Goal: Check status: Check status

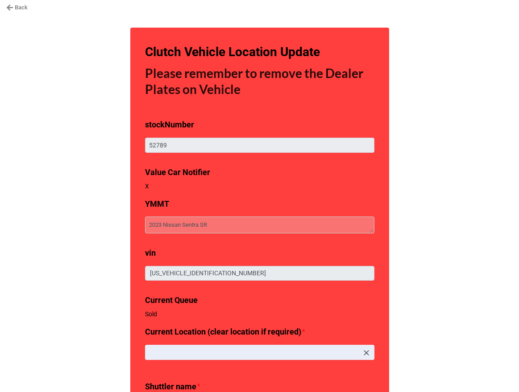
type textarea "x"
click at [13, 7] on icon at bounding box center [9, 7] width 7 height 7
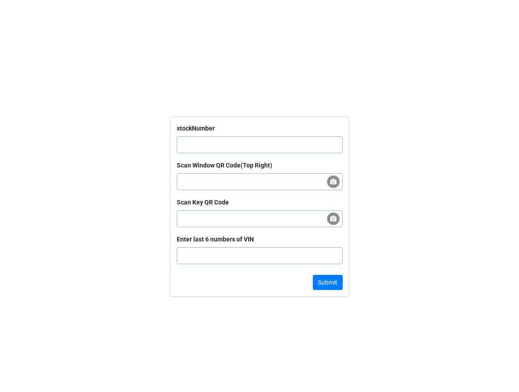
click at [224, 146] on input "text" at bounding box center [260, 144] width 166 height 17
paste input "54991"
type input "54991"
click at [333, 285] on button "Submit" at bounding box center [328, 282] width 30 height 15
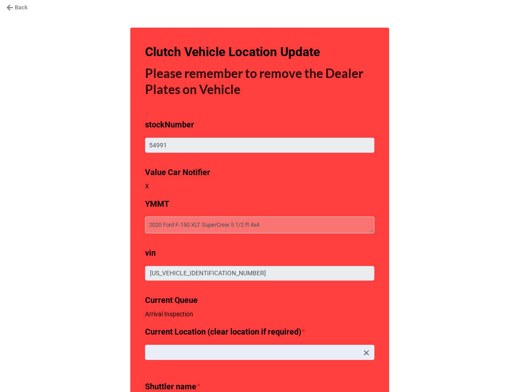
type textarea "x"
click at [22, 7] on link "Back" at bounding box center [16, 7] width 21 height 9
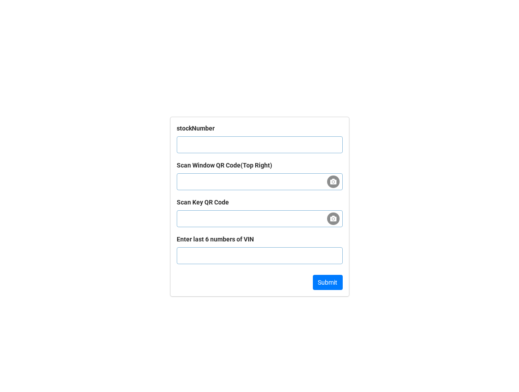
click at [223, 145] on input "text" at bounding box center [260, 144] width 166 height 17
paste input "60643"
type input "60643"
click button "Submit" at bounding box center [328, 282] width 30 height 15
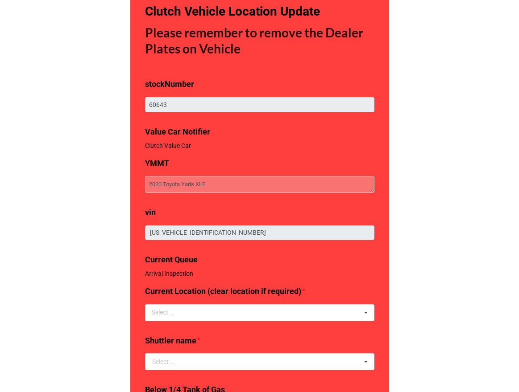
scroll to position [144, 0]
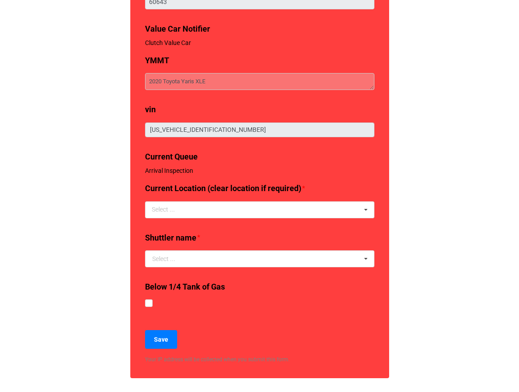
type textarea "x"
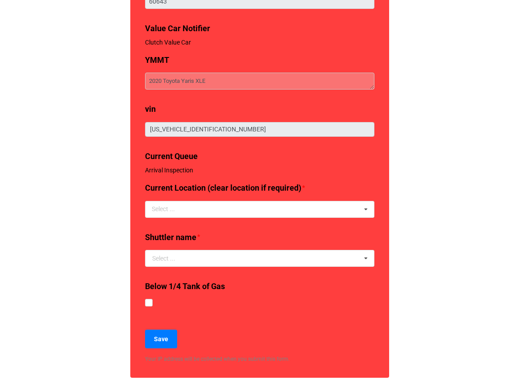
scroll to position [0, 0]
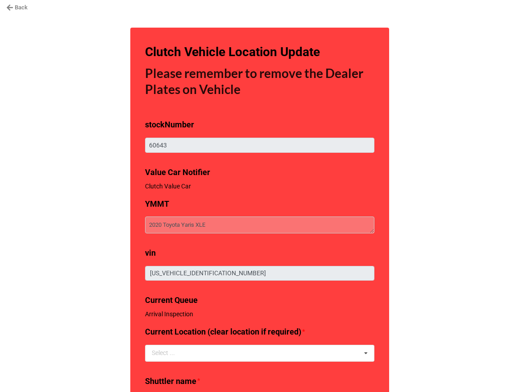
click at [19, 11] on link "Back" at bounding box center [16, 7] width 21 height 9
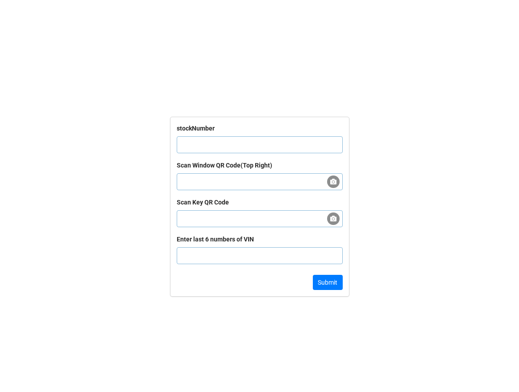
click at [226, 140] on input "text" at bounding box center [260, 144] width 166 height 17
paste input "61398"
type input "61398"
click button "Submit" at bounding box center [328, 282] width 30 height 15
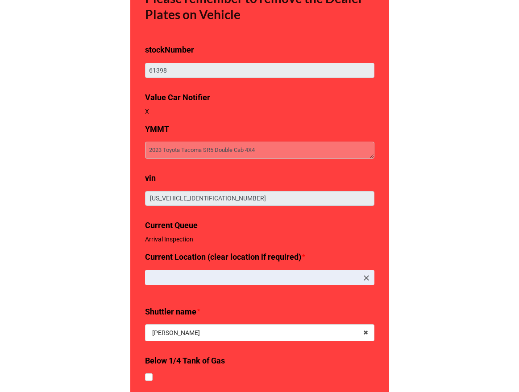
scroll to position [77, 0]
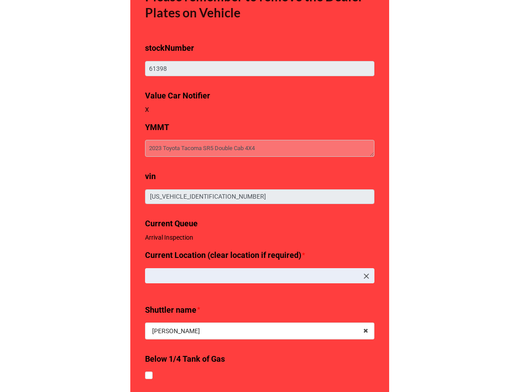
type textarea "x"
